Goal: Check status: Check status

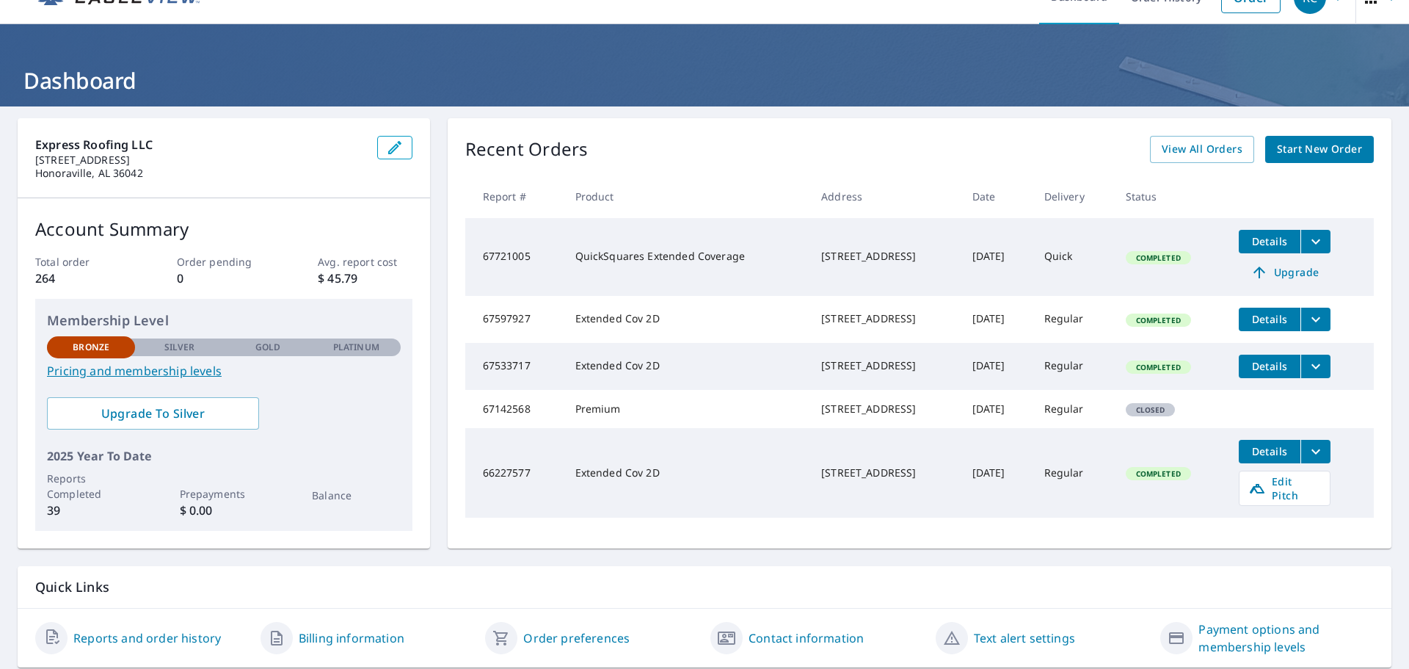
scroll to position [6, 0]
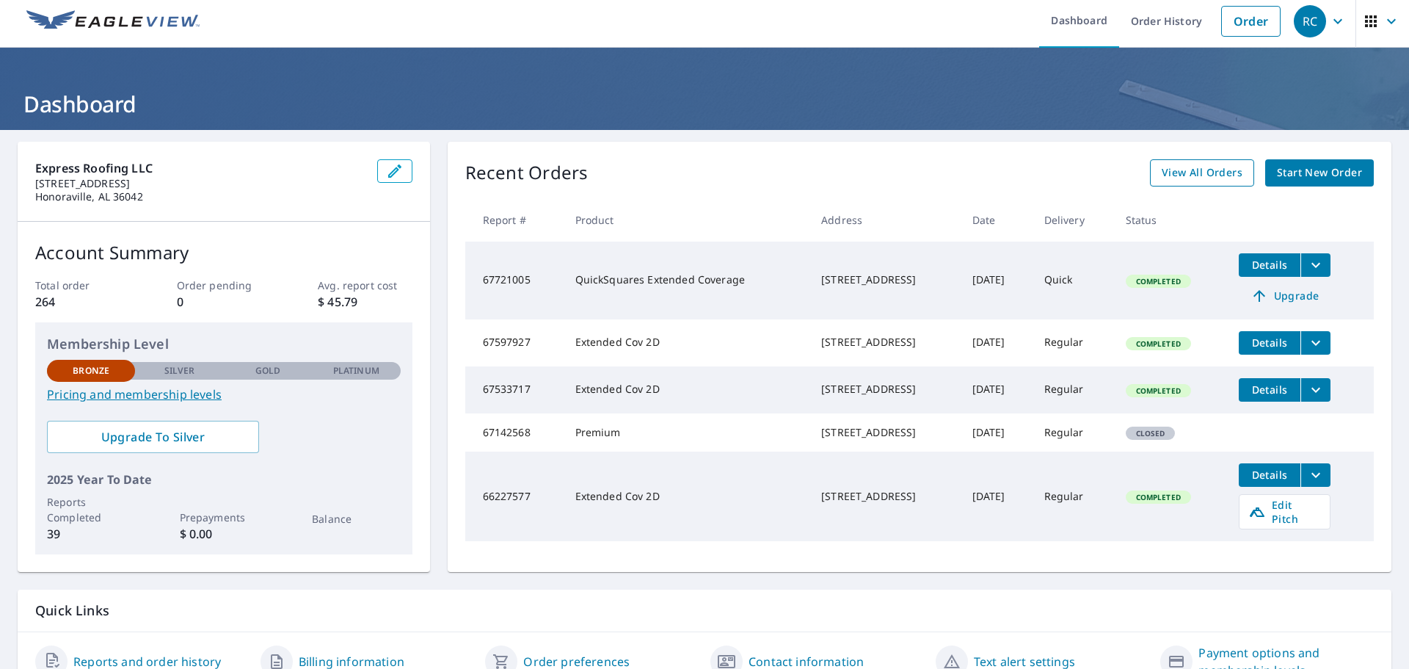
click at [1177, 166] on span "View All Orders" at bounding box center [1202, 173] width 81 height 18
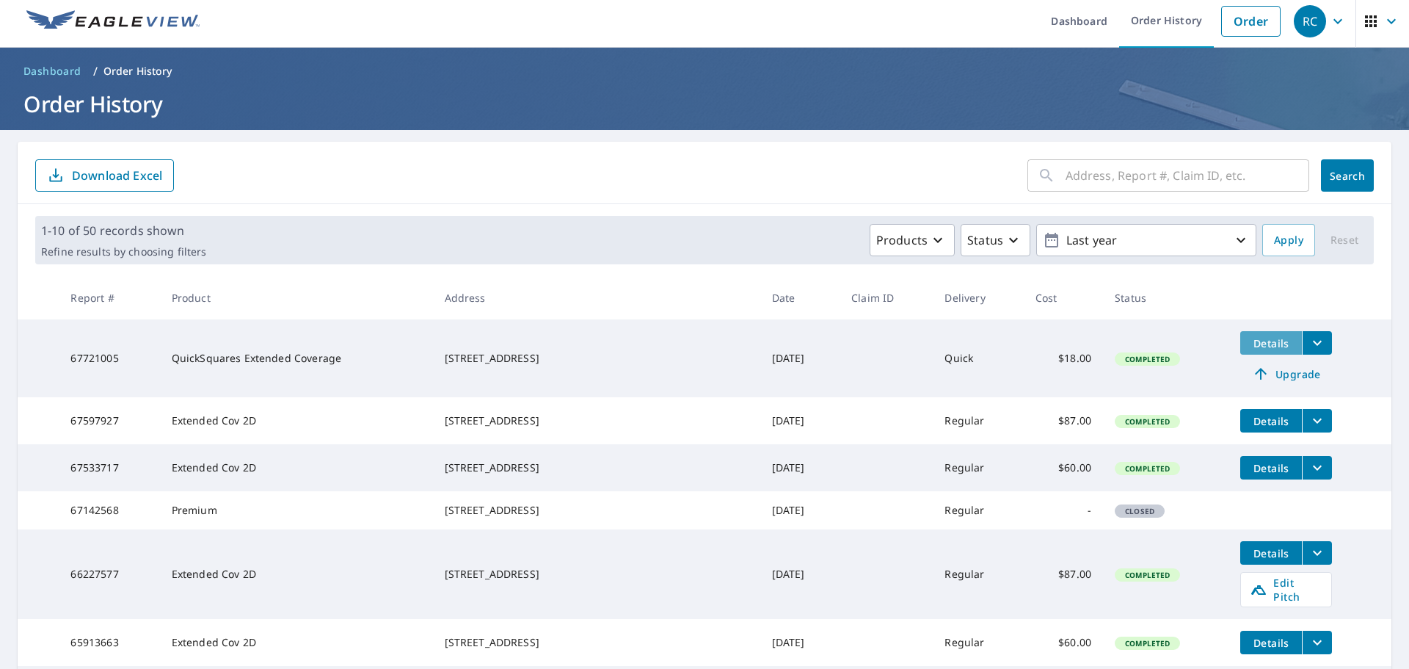
click at [1260, 343] on span "Details" at bounding box center [1271, 343] width 44 height 14
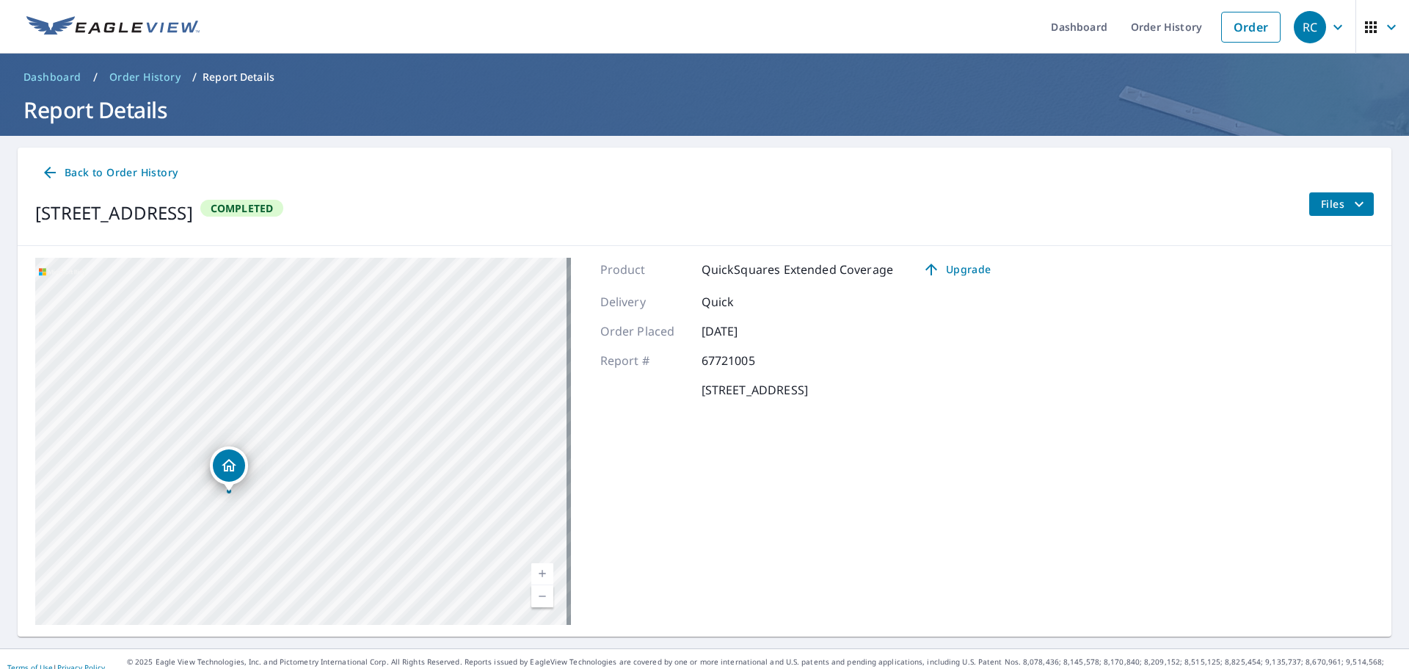
click at [223, 81] on p "Report Details" at bounding box center [239, 77] width 72 height 15
click at [240, 71] on p "Report Details" at bounding box center [239, 77] width 72 height 15
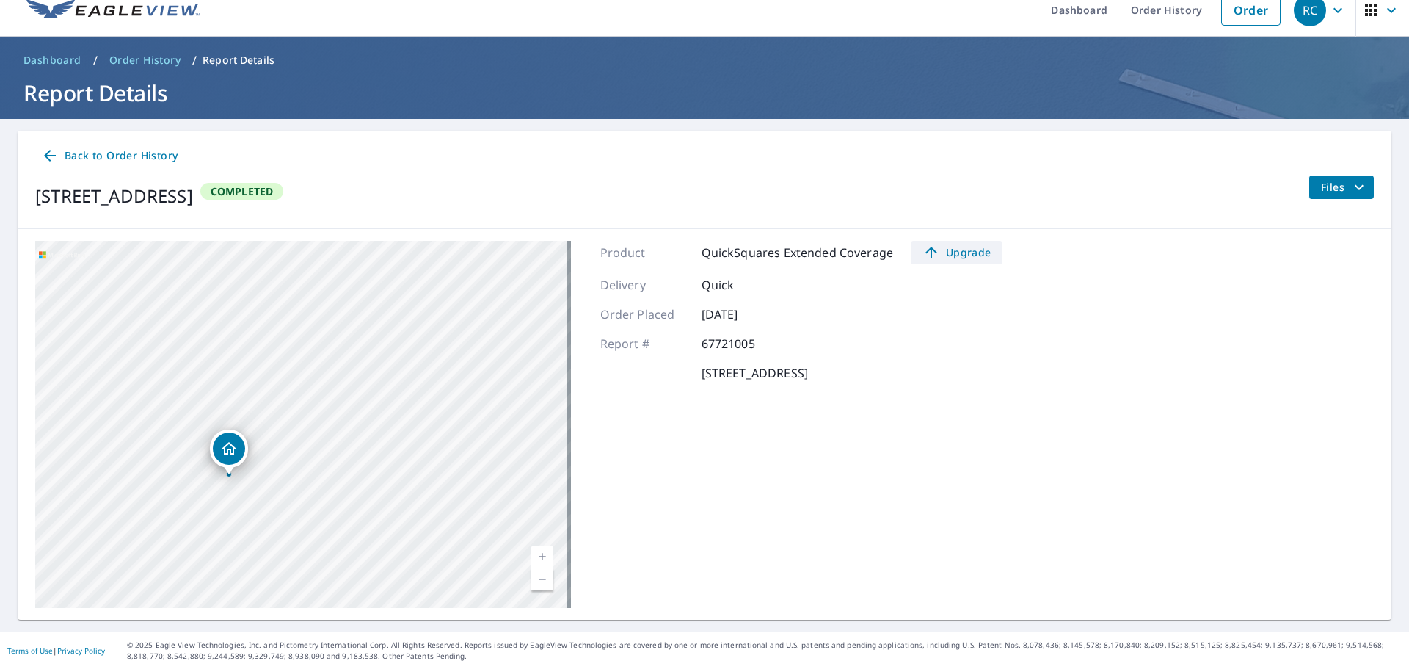
click at [954, 250] on span "Upgrade" at bounding box center [957, 253] width 74 height 18
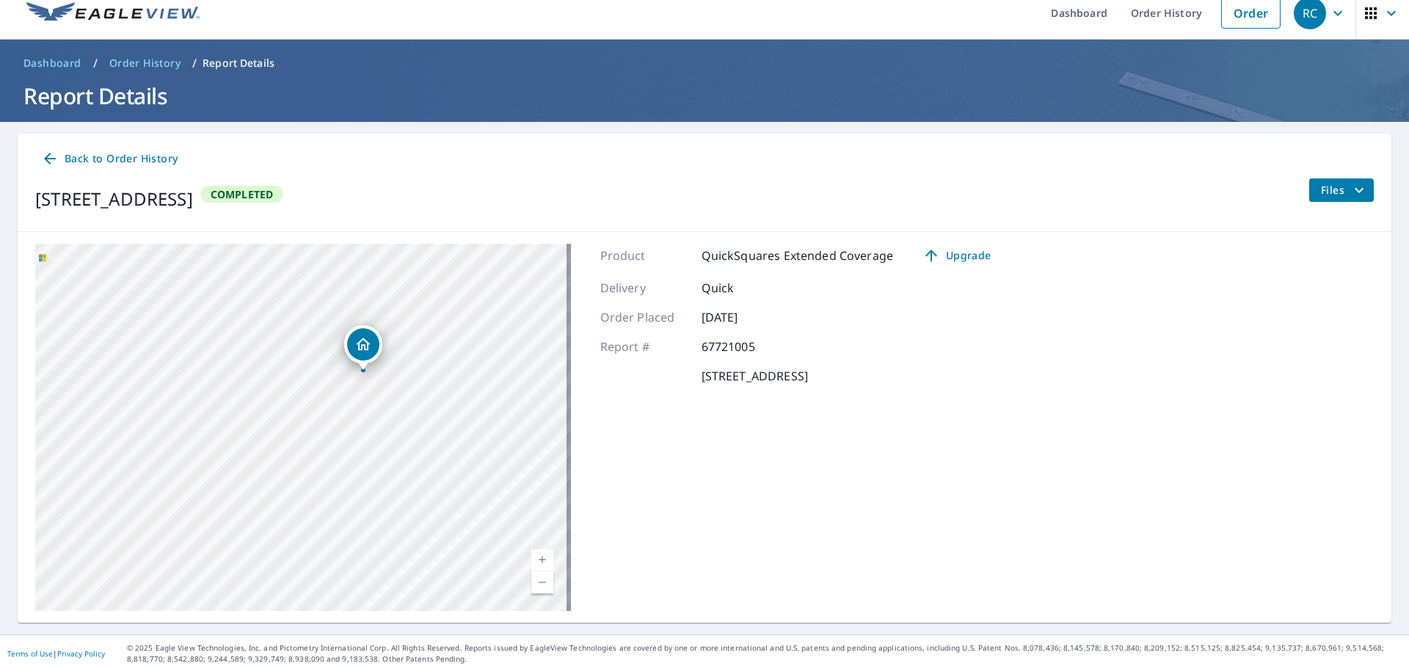
scroll to position [17, 0]
